Goal: Information Seeking & Learning: Learn about a topic

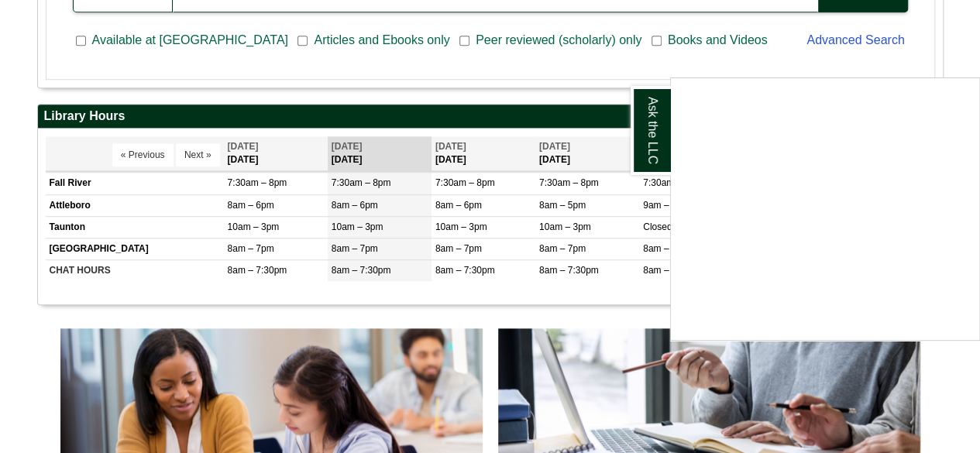
scroll to position [233, 0]
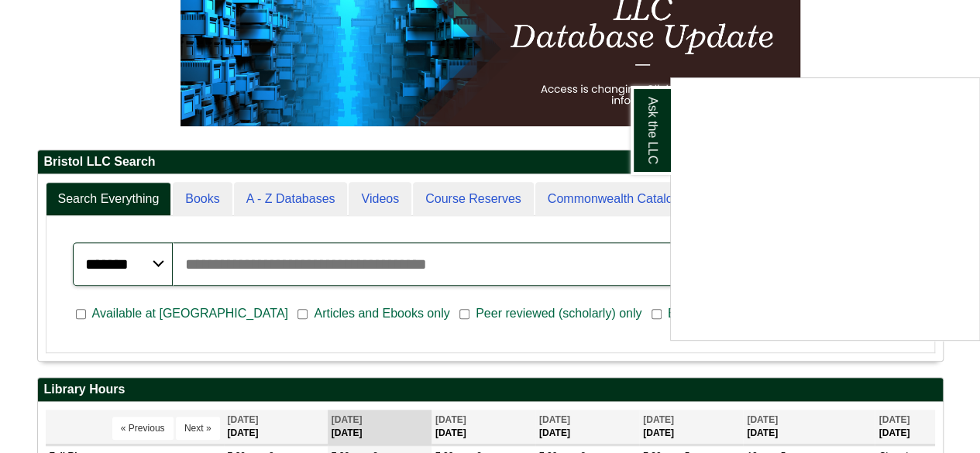
click at [308, 270] on div "Ask the LLC" at bounding box center [490, 226] width 980 height 453
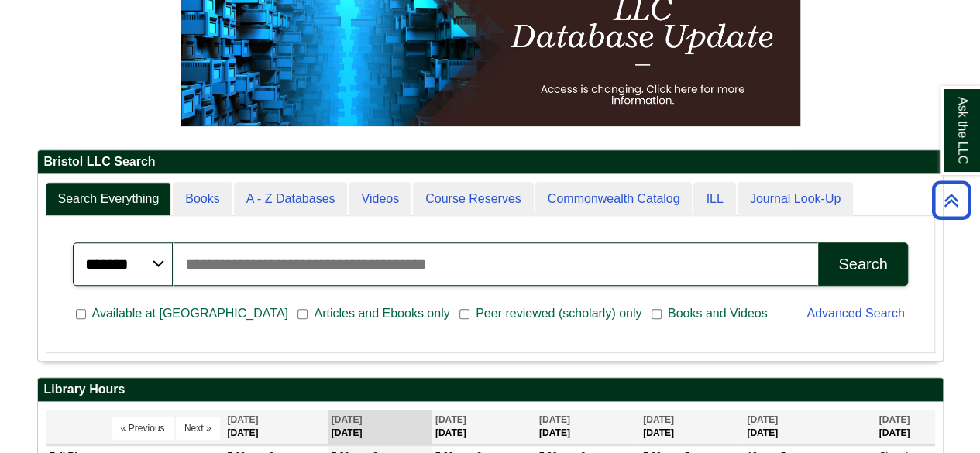
click at [327, 267] on input "Search articles, books, journals & more" at bounding box center [496, 264] width 646 height 43
type input "***"
click at [875, 256] on div "Search" at bounding box center [863, 265] width 49 height 18
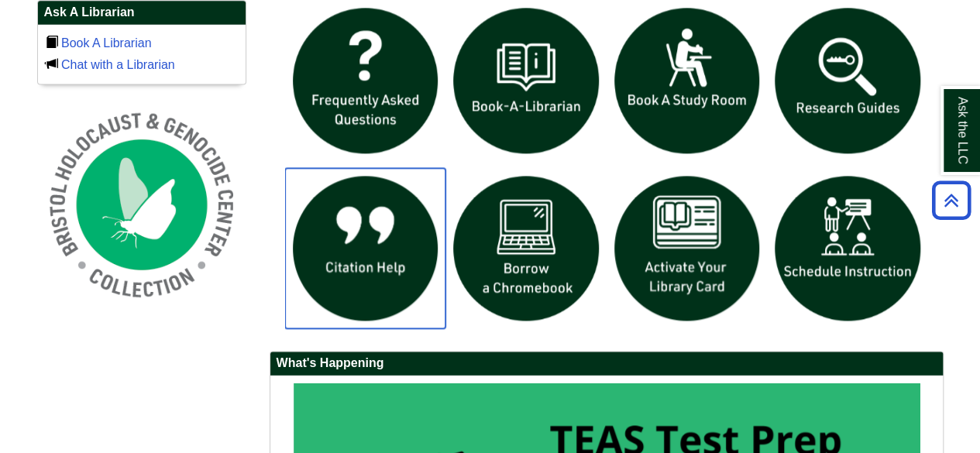
click at [355, 261] on img "slideshow" at bounding box center [365, 248] width 161 height 161
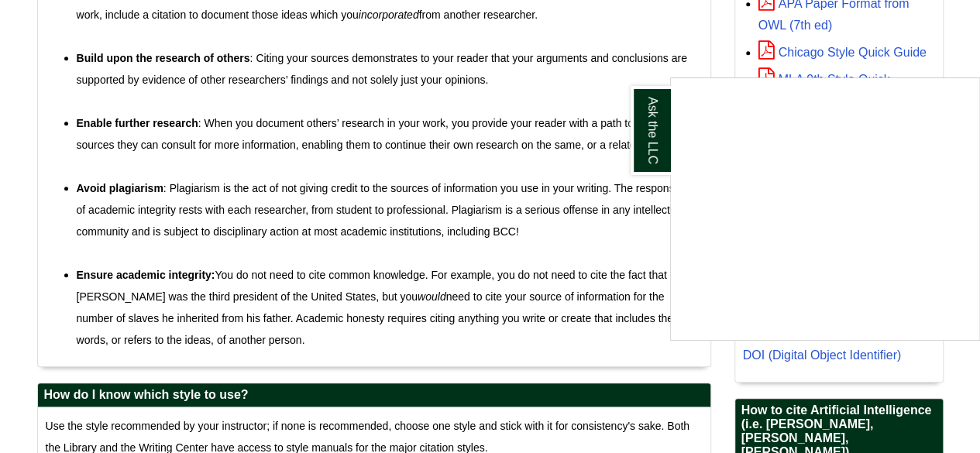
scroll to position [620, 0]
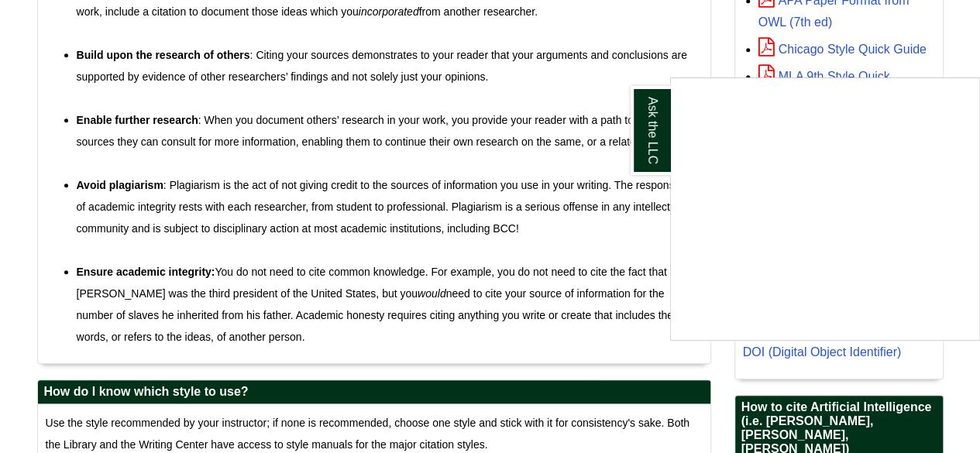
click at [586, 159] on div "Ask the LLC" at bounding box center [490, 226] width 980 height 453
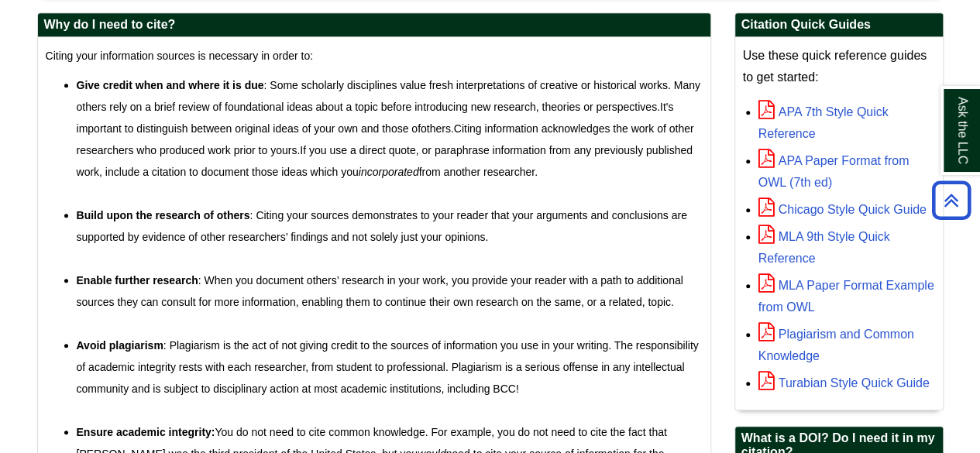
scroll to position [388, 0]
